Goal: Information Seeking & Learning: Learn about a topic

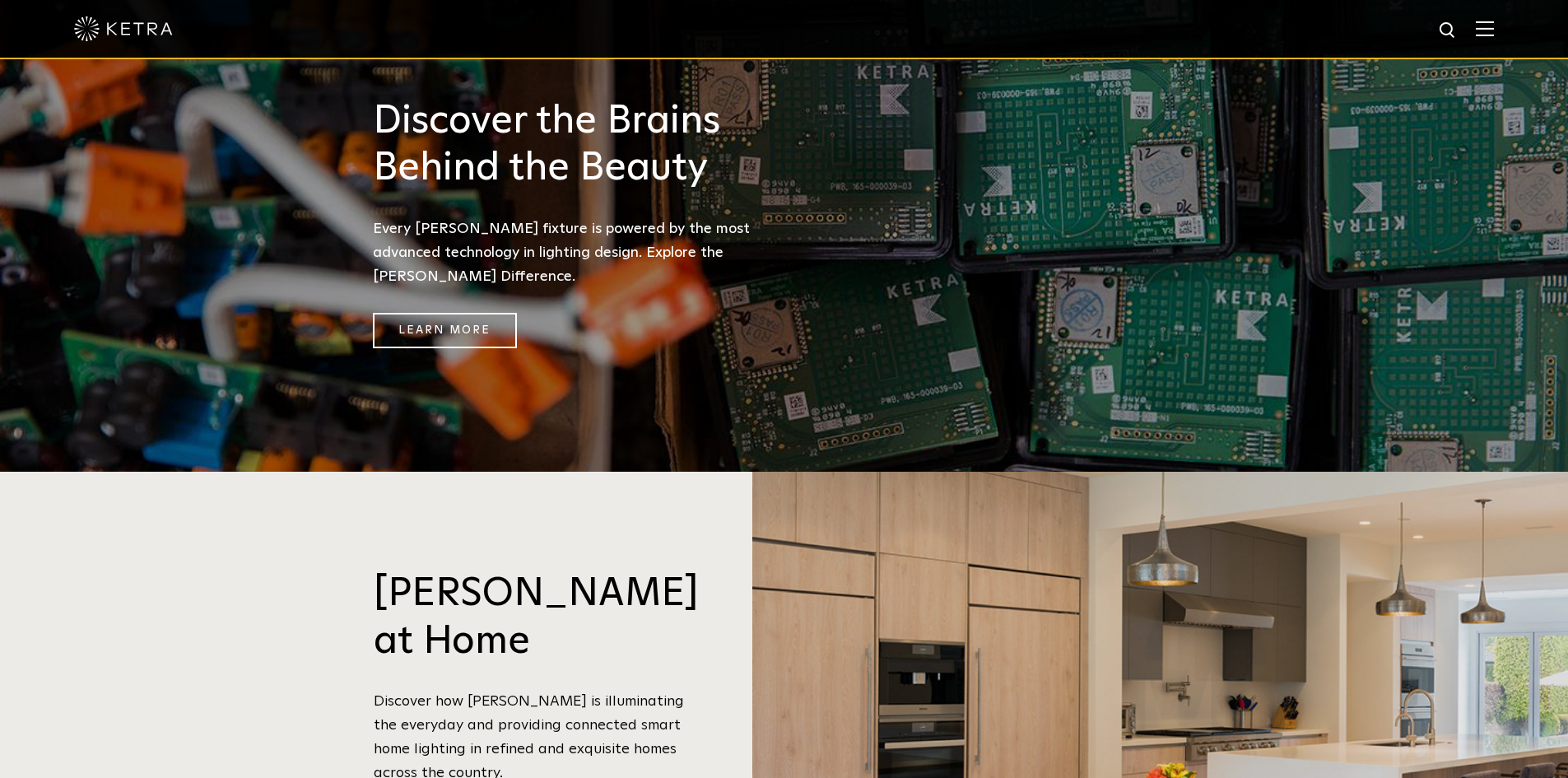
scroll to position [1152, 0]
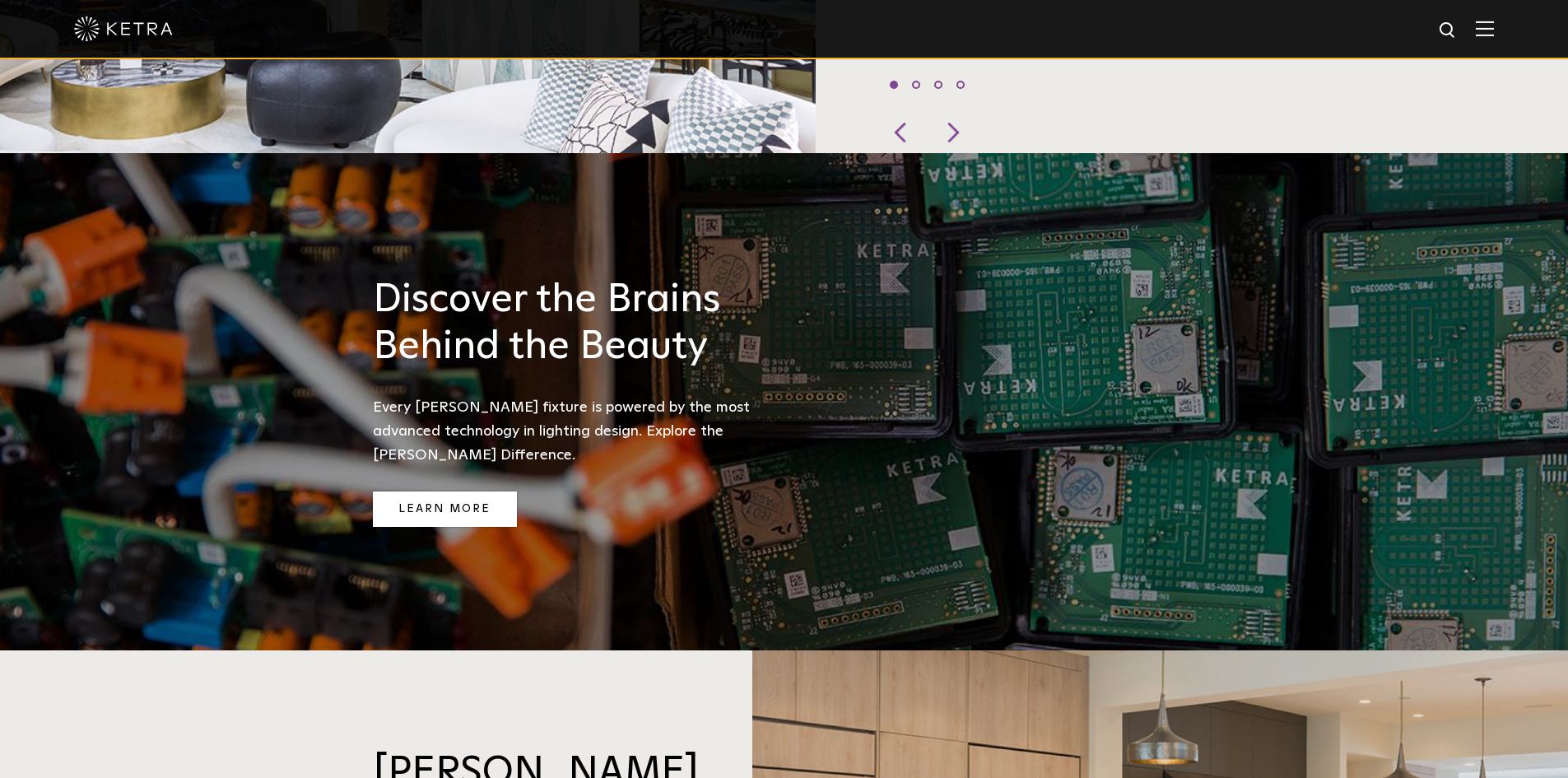
click at [443, 491] on link "Learn More" at bounding box center [445, 509] width 144 height 35
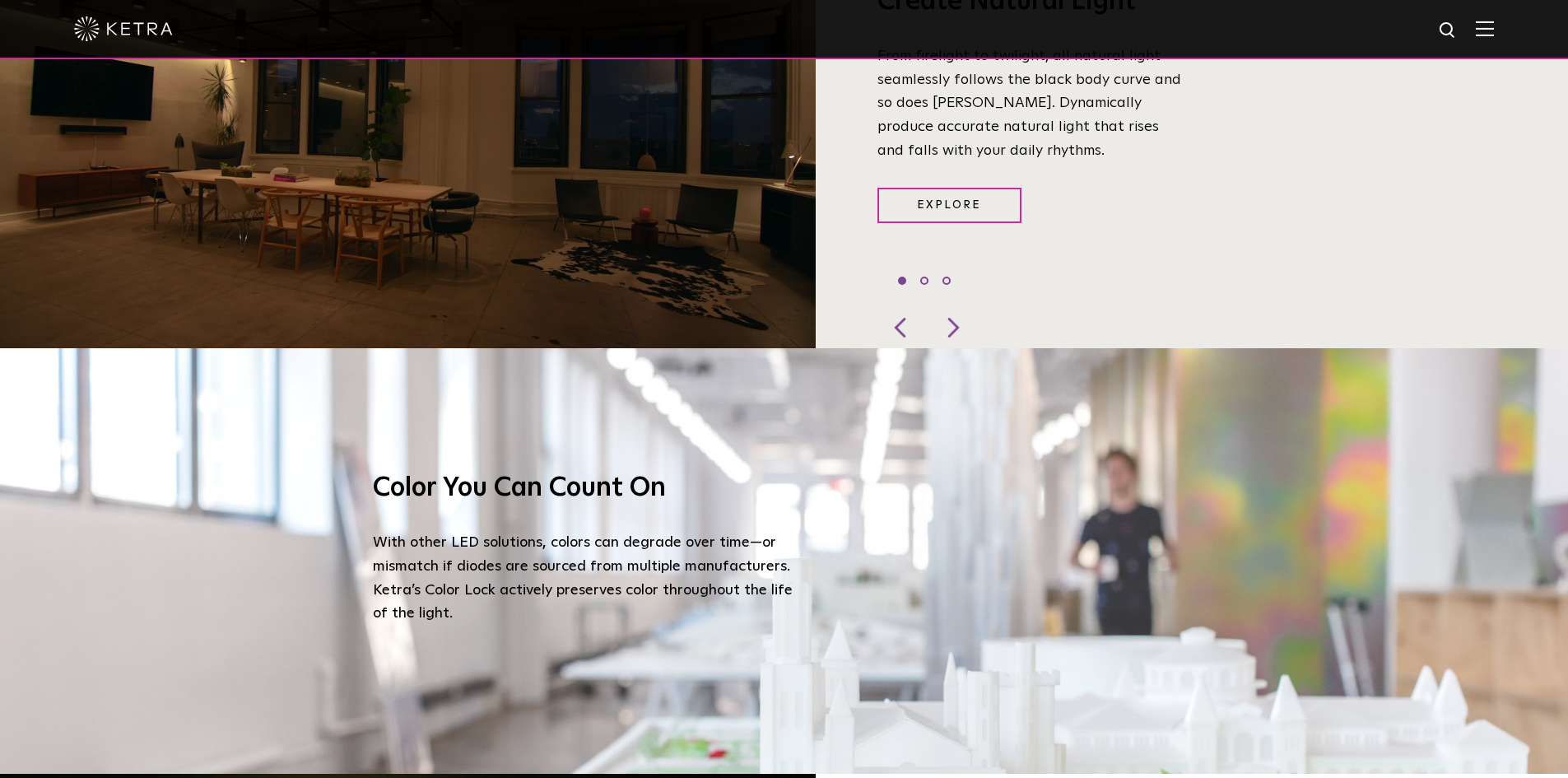
scroll to position [1564, 0]
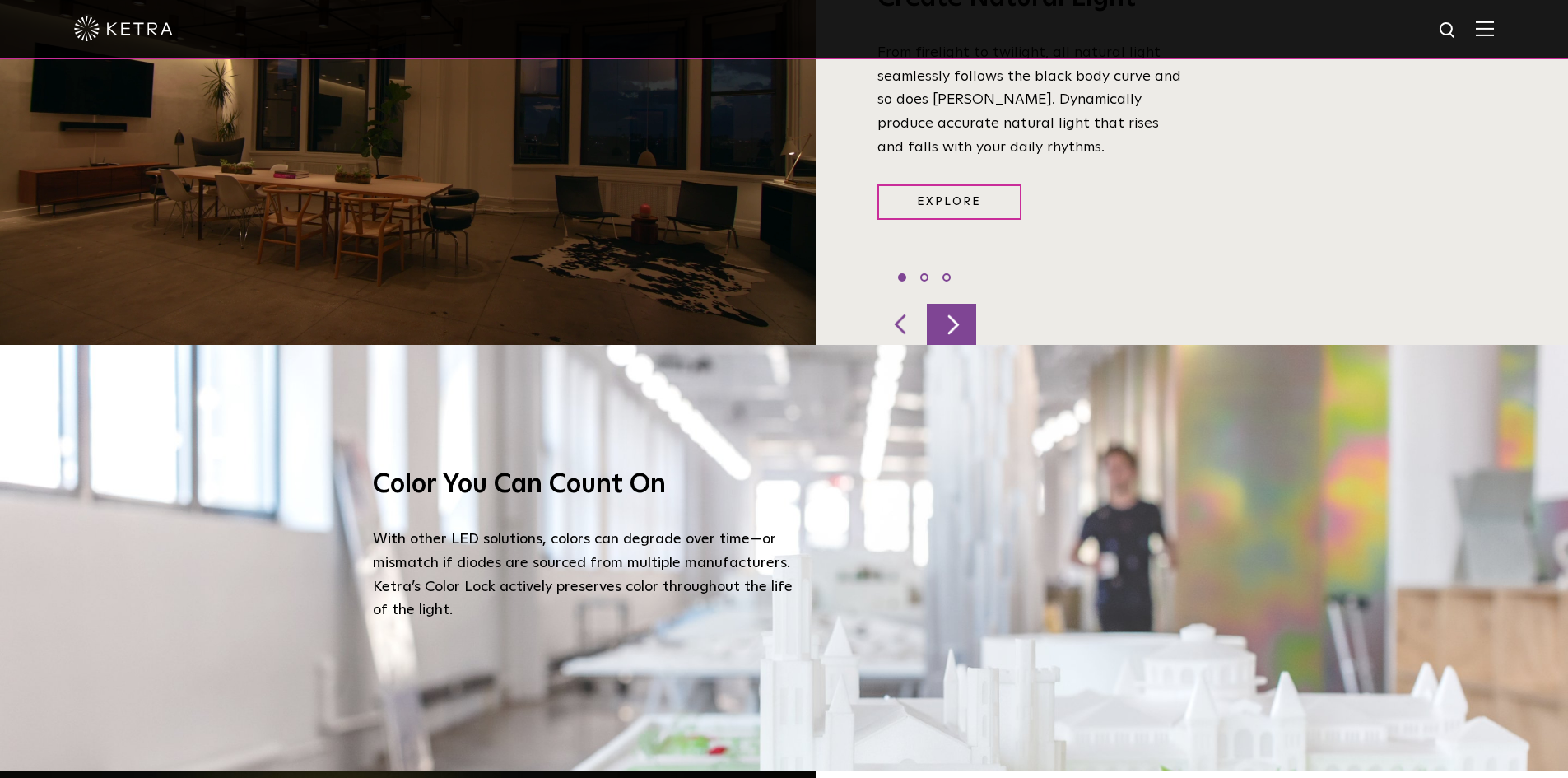
click at [953, 303] on div at bounding box center [951, 324] width 50 height 41
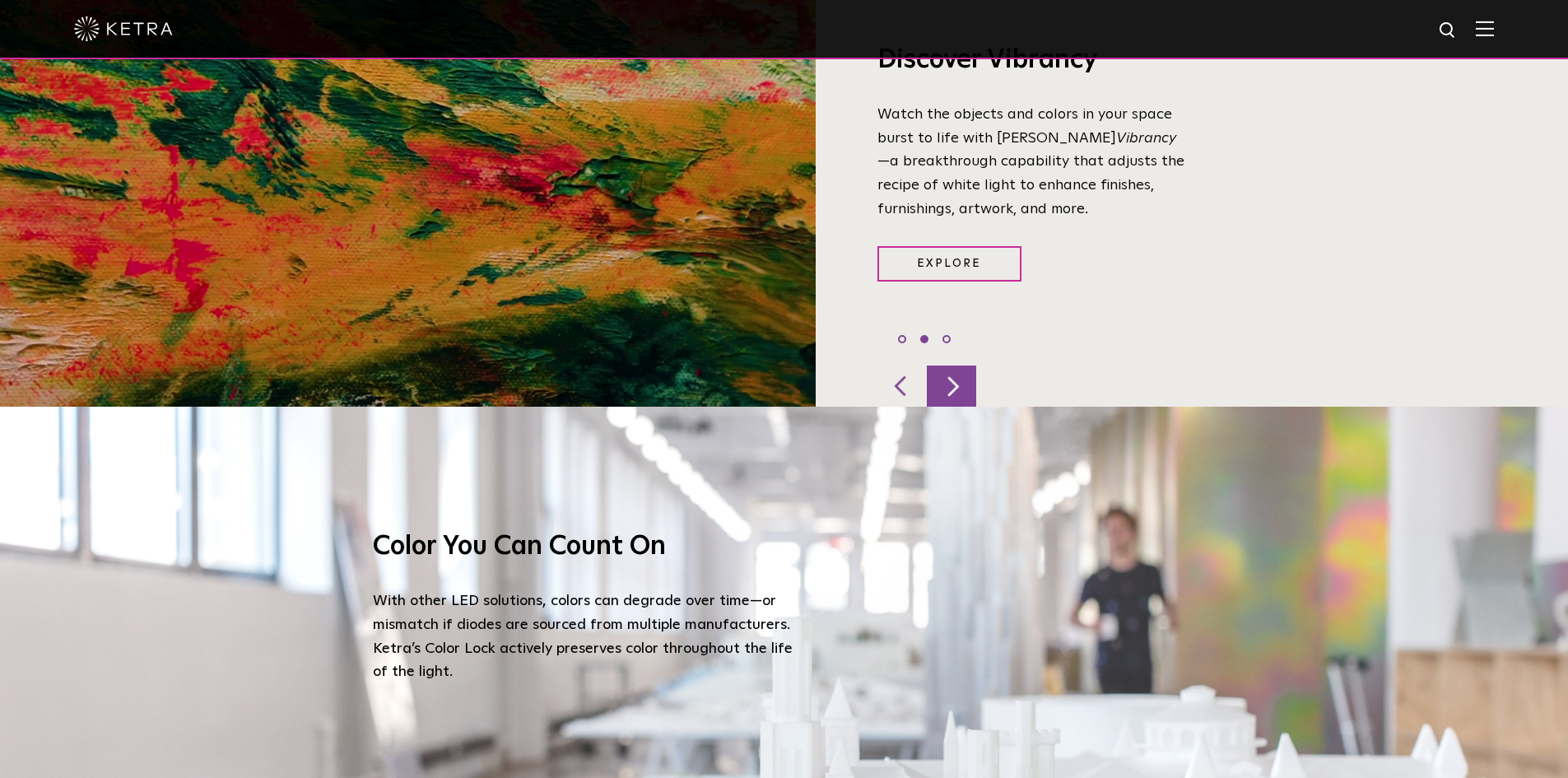
scroll to position [1399, 0]
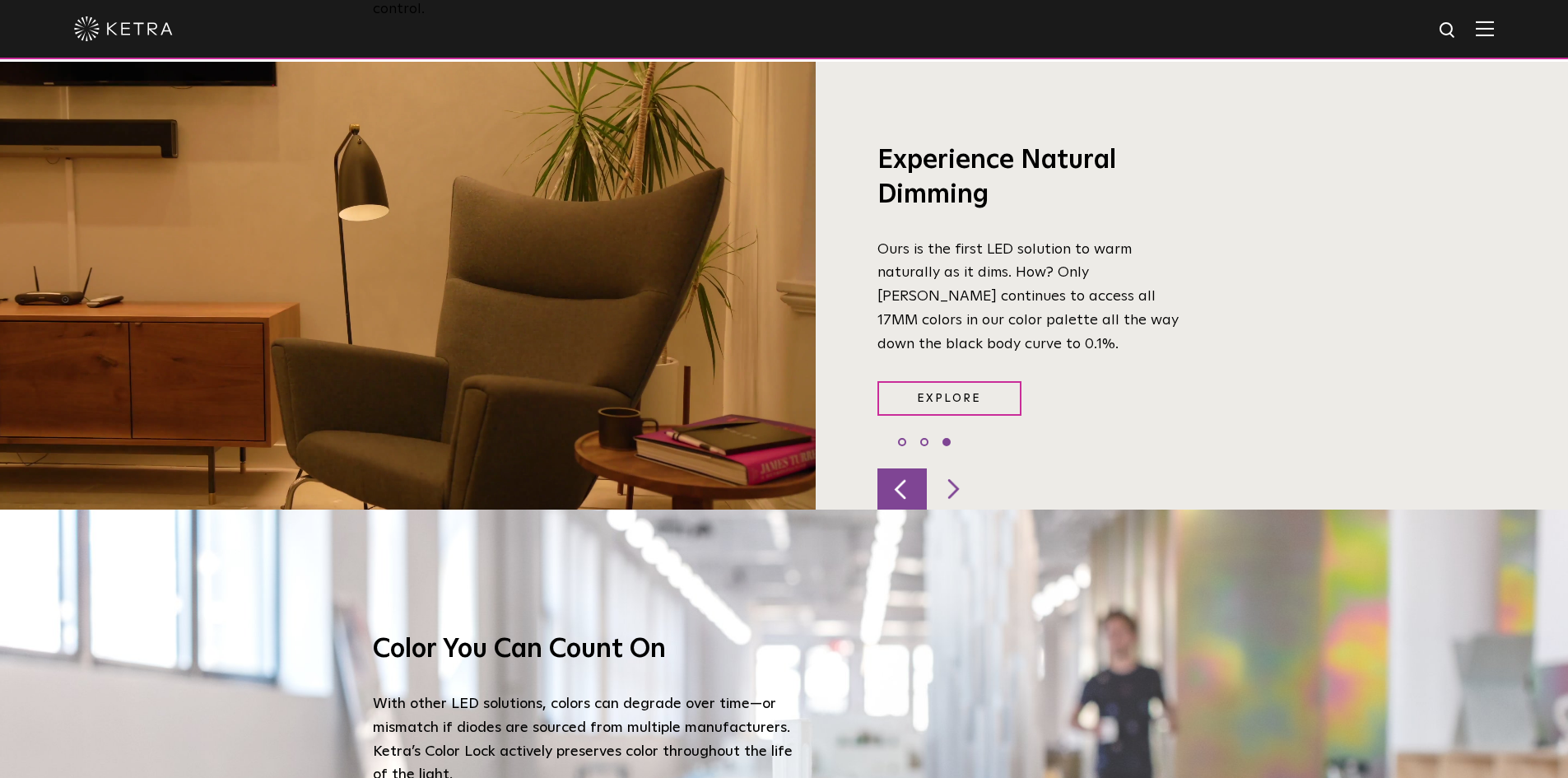
click at [897, 468] on div at bounding box center [902, 488] width 50 height 41
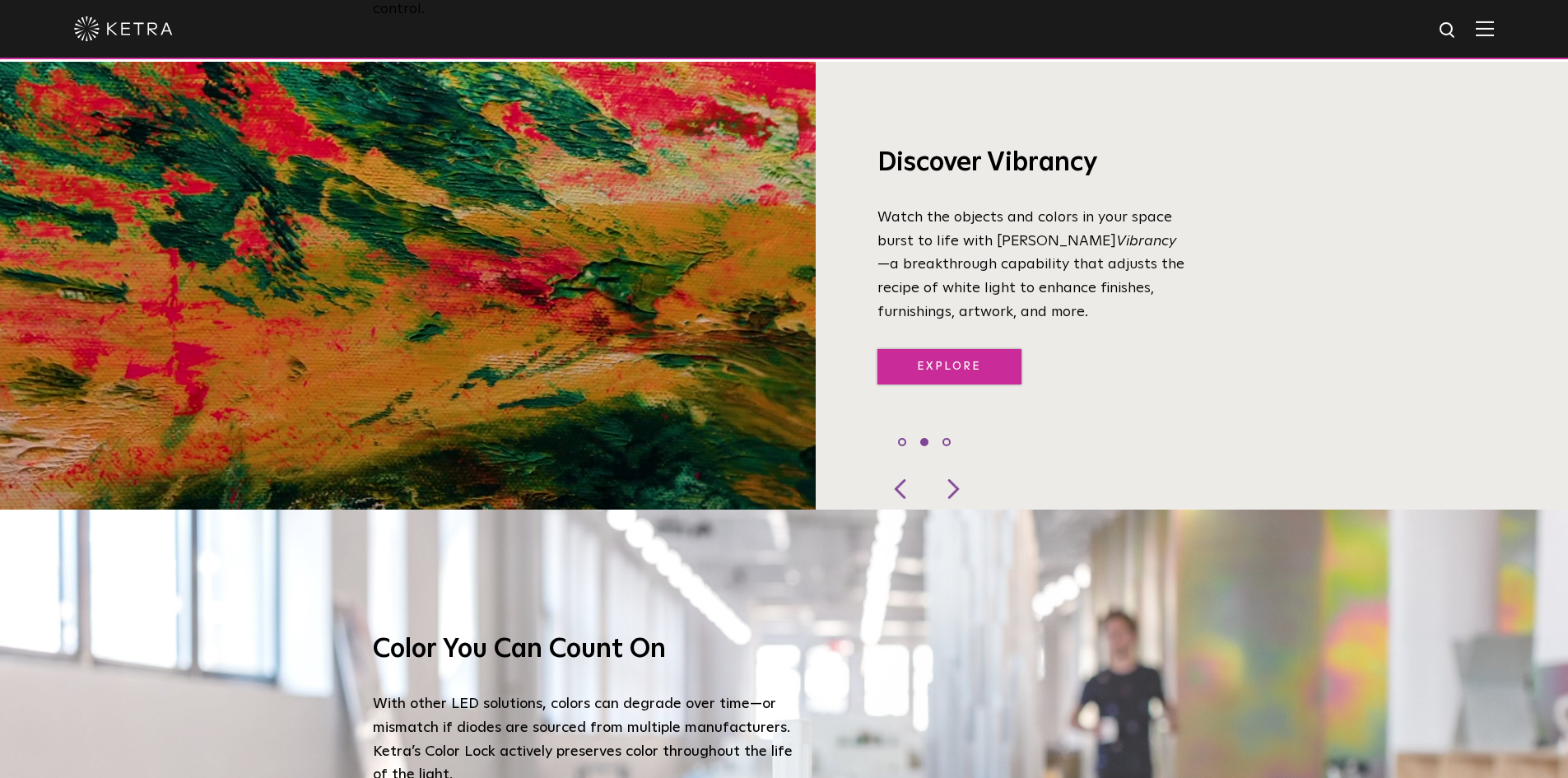
click at [954, 349] on link "Explore" at bounding box center [949, 367] width 144 height 35
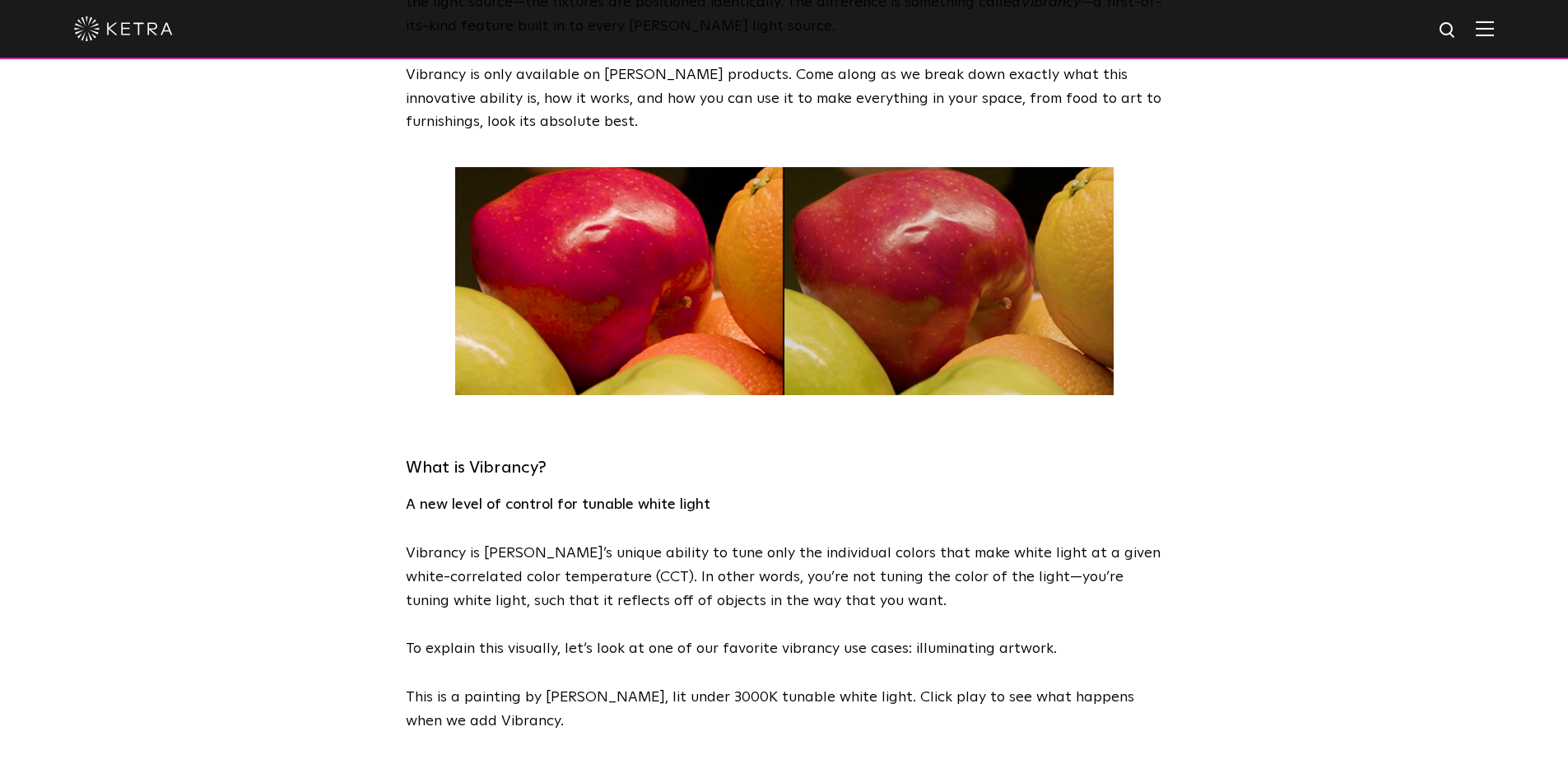
scroll to position [494, 0]
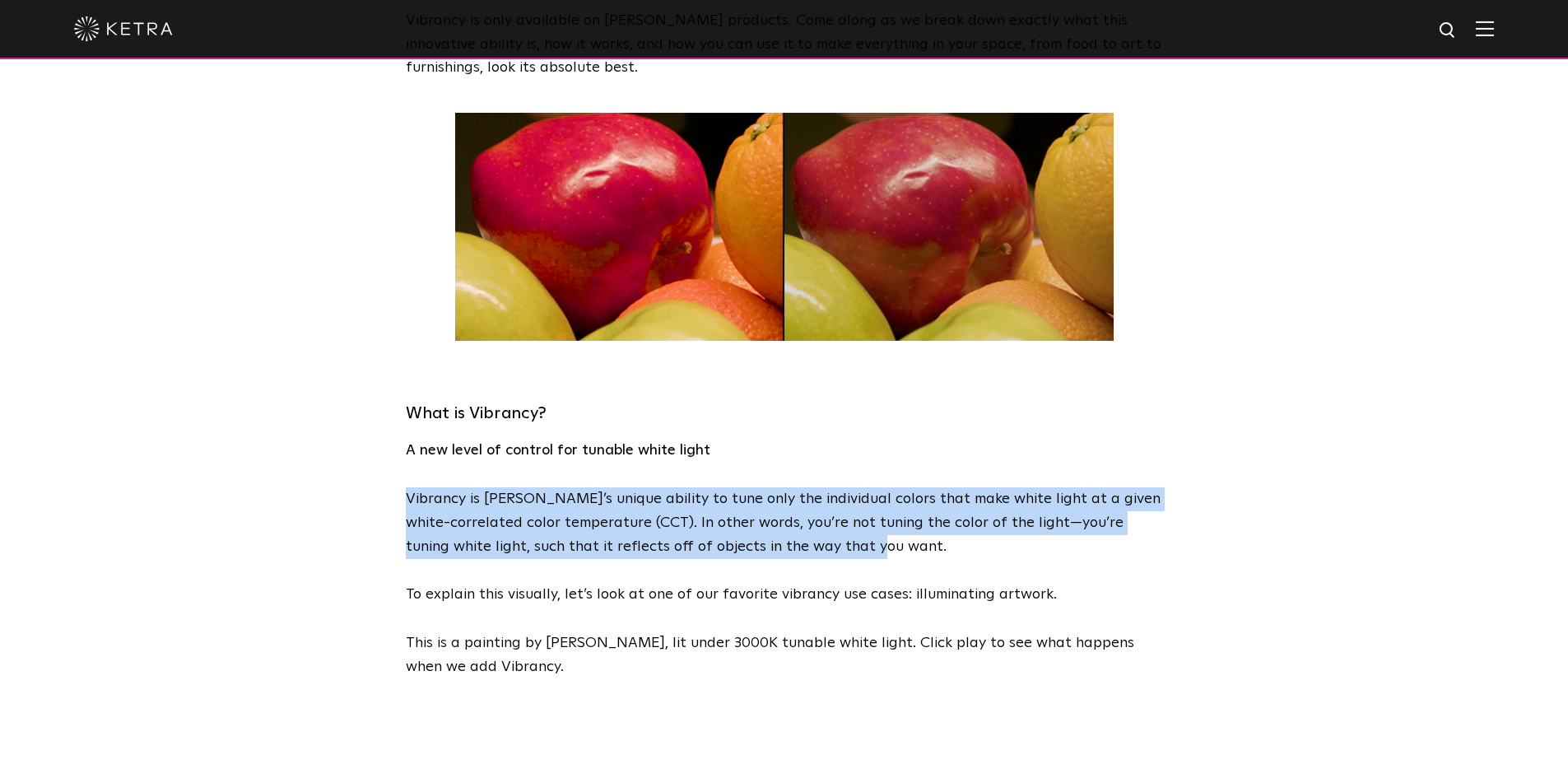
drag, startPoint x: 406, startPoint y: 497, endPoint x: 858, endPoint y: 553, distance: 455.5
click at [858, 553] on p "Vibrancy is [PERSON_NAME]’s unique ability to tune only the individual colors t…" at bounding box center [784, 522] width 758 height 71
copy p "Vibrancy is [PERSON_NAME]’s unique ability to tune only the individual colors t…"
